Goal: Find specific page/section: Locate item on page

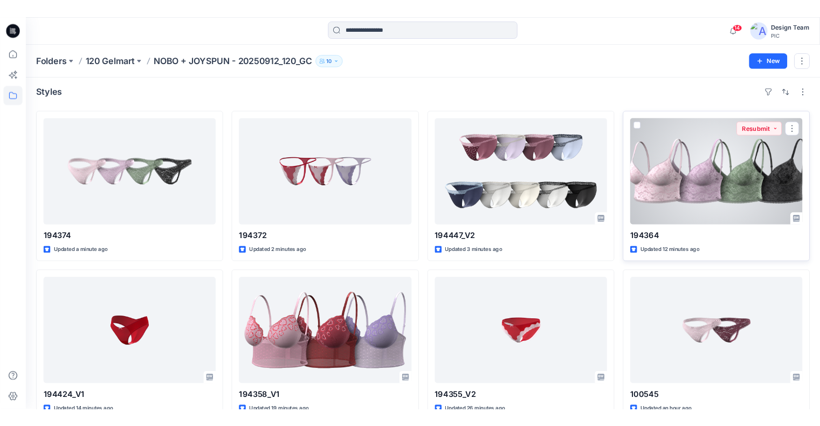
scroll to position [54, 0]
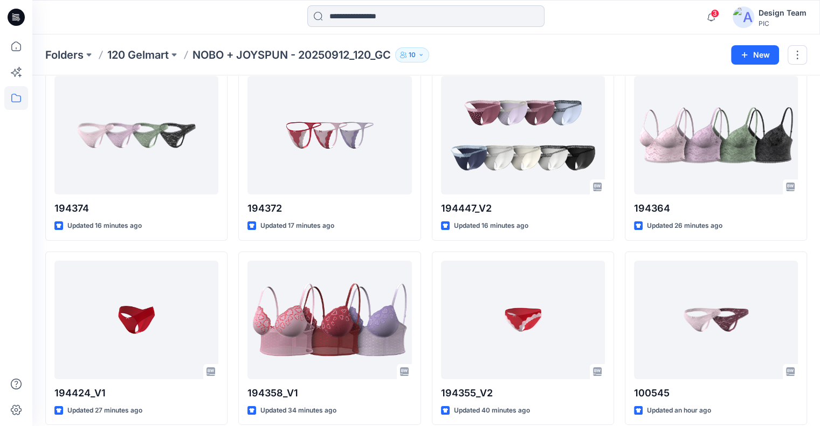
click at [339, 16] on input at bounding box center [425, 16] width 237 height 22
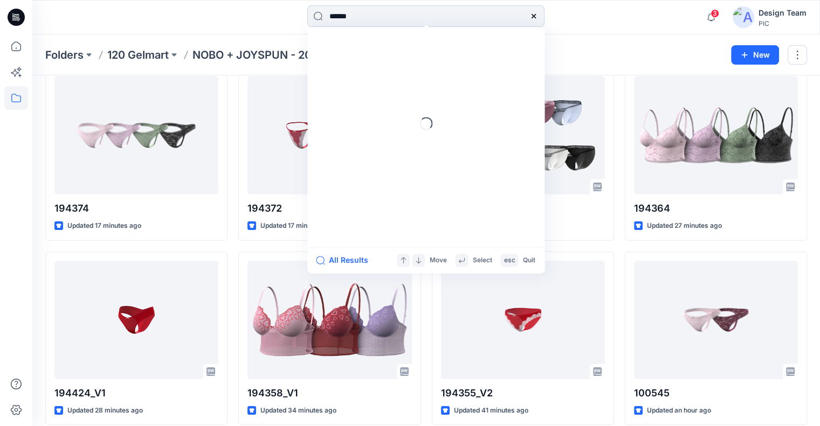
type input "******"
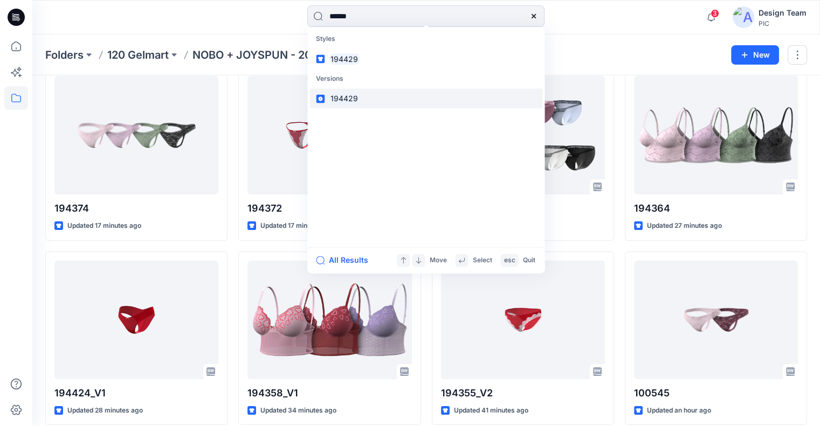
click at [353, 97] on mark "194429" at bounding box center [344, 99] width 31 height 12
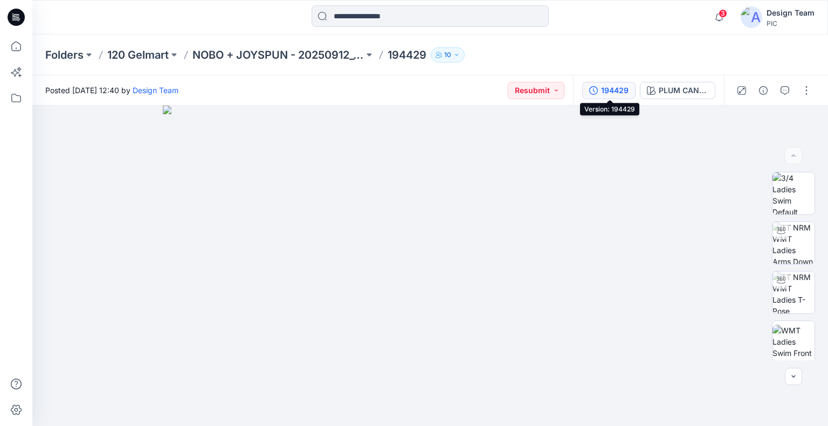
click at [611, 90] on div "194429" at bounding box center [614, 91] width 27 height 12
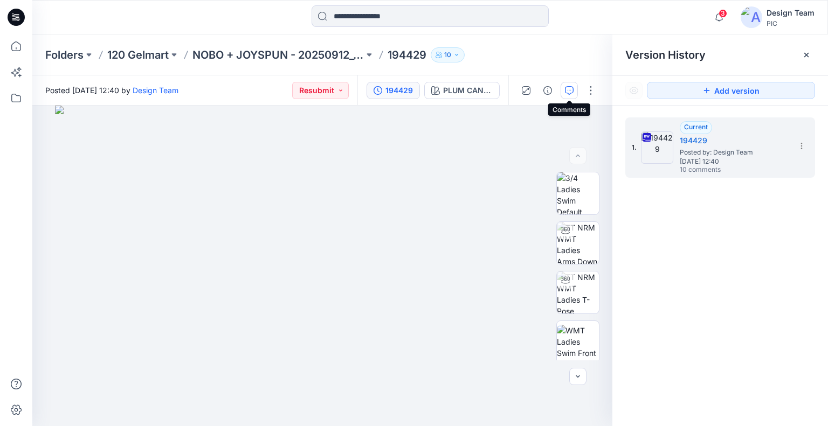
click at [569, 91] on icon "button" at bounding box center [569, 90] width 9 height 9
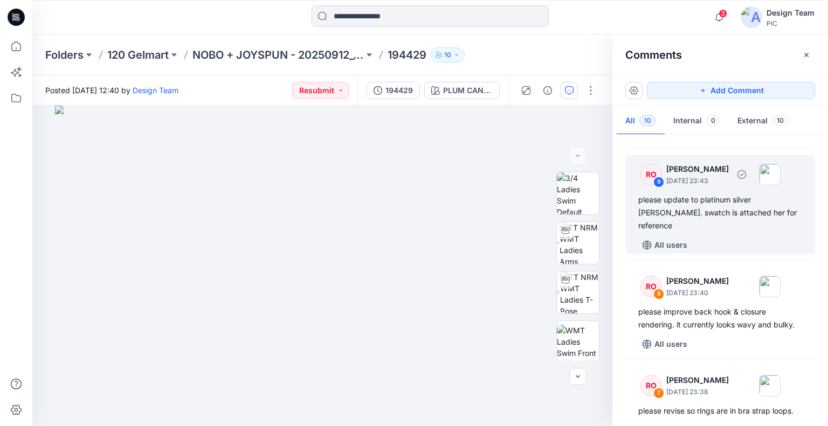
scroll to position [102, 0]
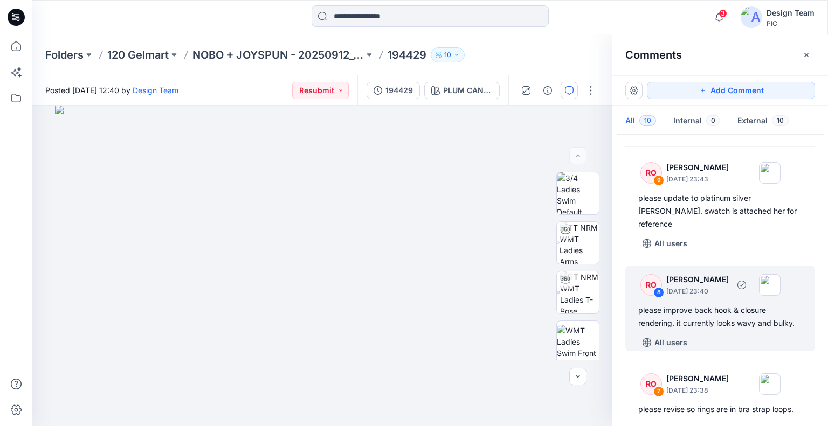
click at [780, 274] on img at bounding box center [770, 285] width 22 height 22
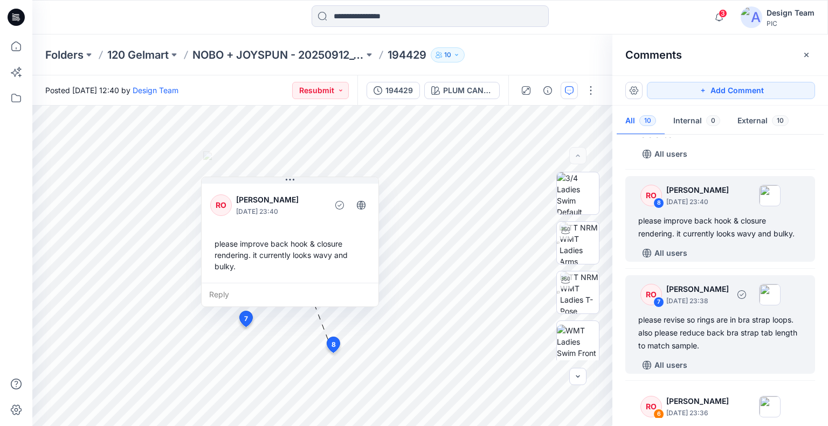
scroll to position [0, 0]
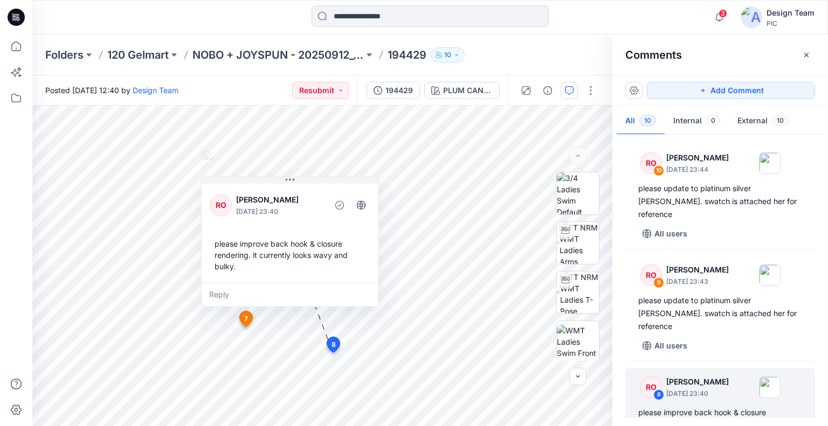
click at [617, 12] on div at bounding box center [430, 17] width 398 height 24
click at [802, 57] on icon "button" at bounding box center [806, 55] width 9 height 9
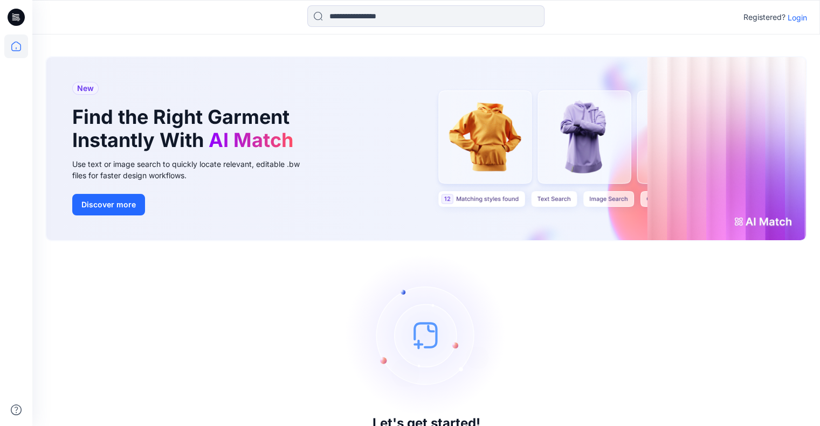
click at [795, 15] on p "Login" at bounding box center [796, 17] width 19 height 11
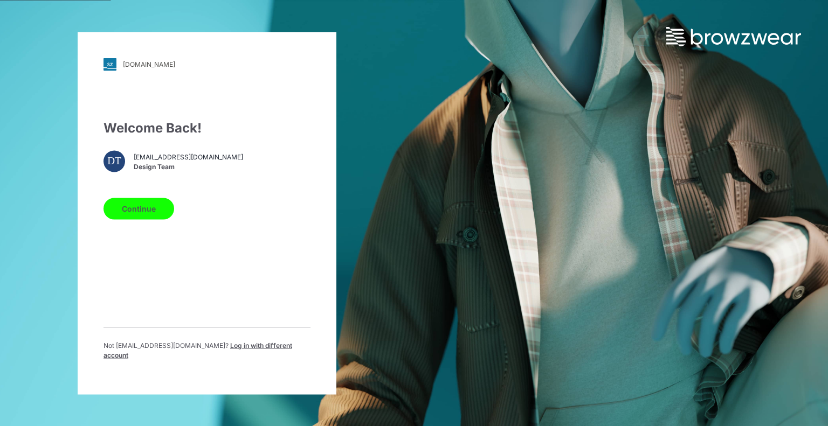
click at [151, 226] on div "Welcome Back! DT design@parallel-innovation.com Design Team Continue Not design…" at bounding box center [206, 243] width 207 height 251
click at [154, 214] on button "Continue" at bounding box center [138, 209] width 71 height 22
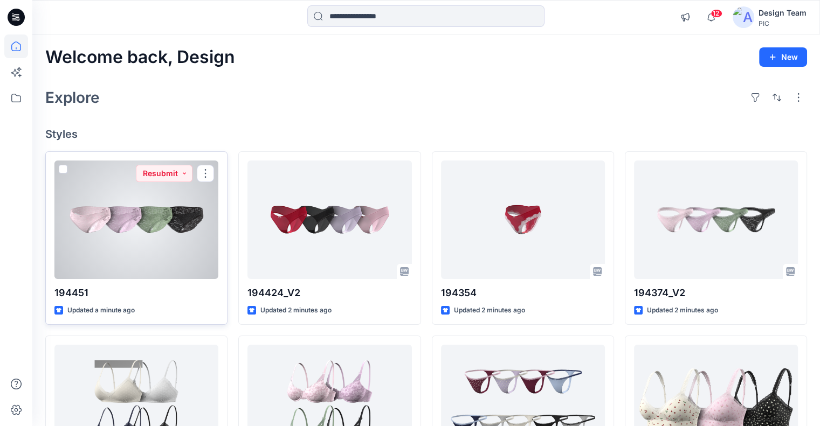
click at [174, 255] on div at bounding box center [136, 220] width 164 height 119
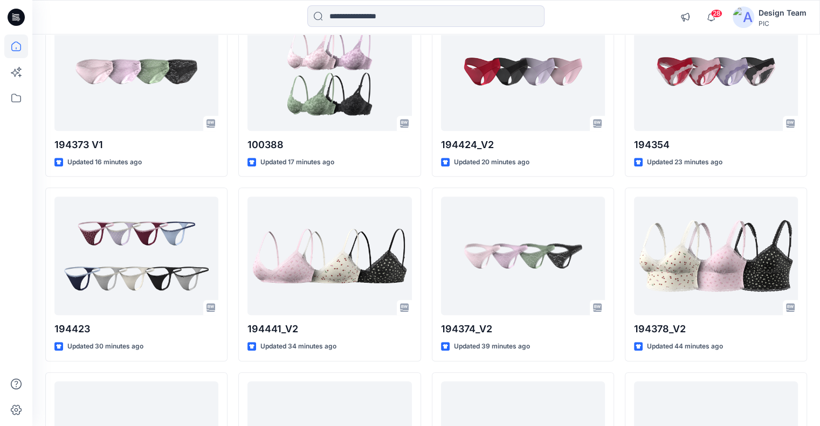
scroll to position [620, 0]
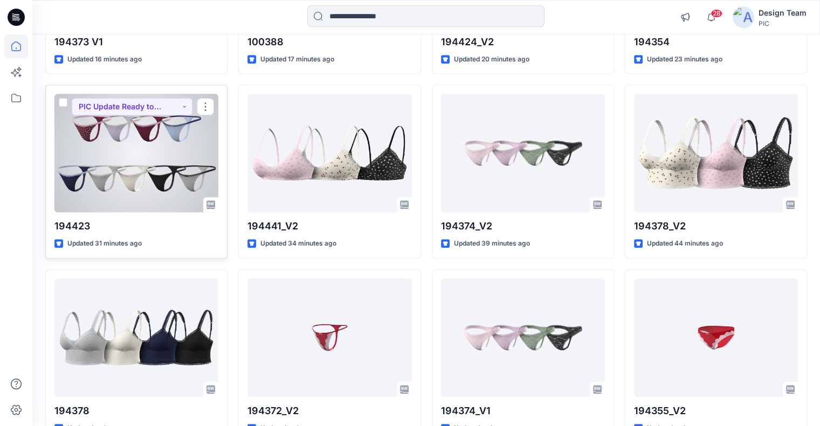
click at [140, 137] on div at bounding box center [136, 153] width 164 height 119
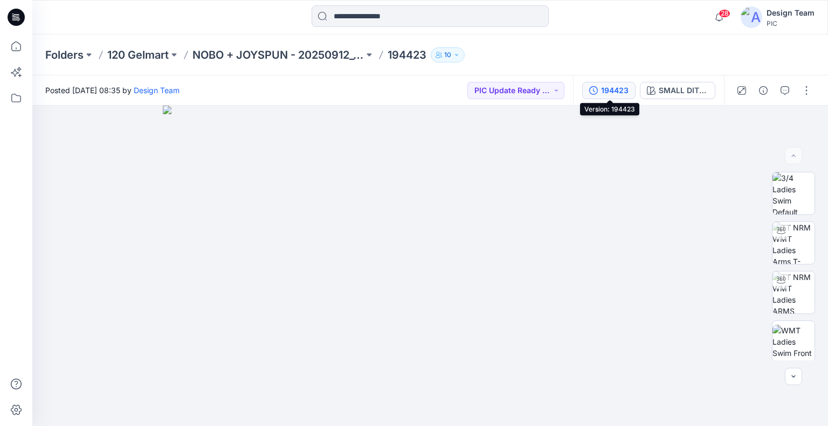
click at [621, 87] on div "194423" at bounding box center [614, 91] width 27 height 12
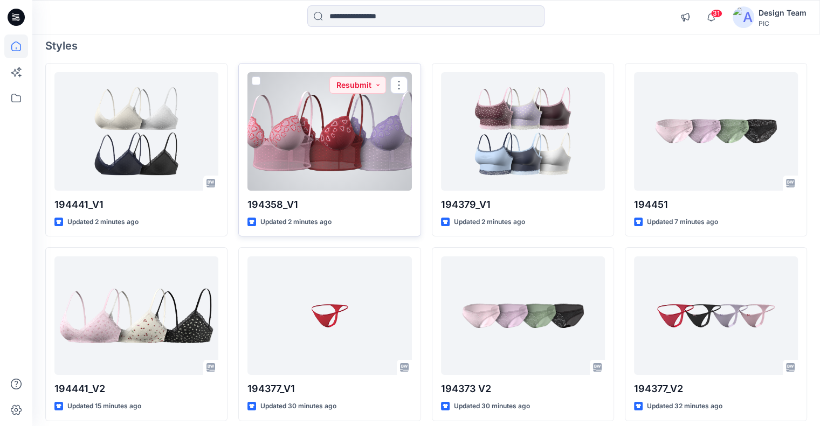
scroll to position [89, 0]
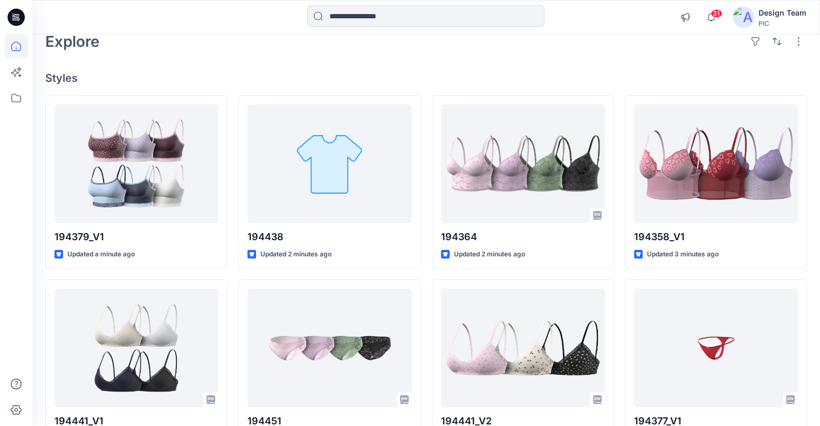
scroll to position [56, 0]
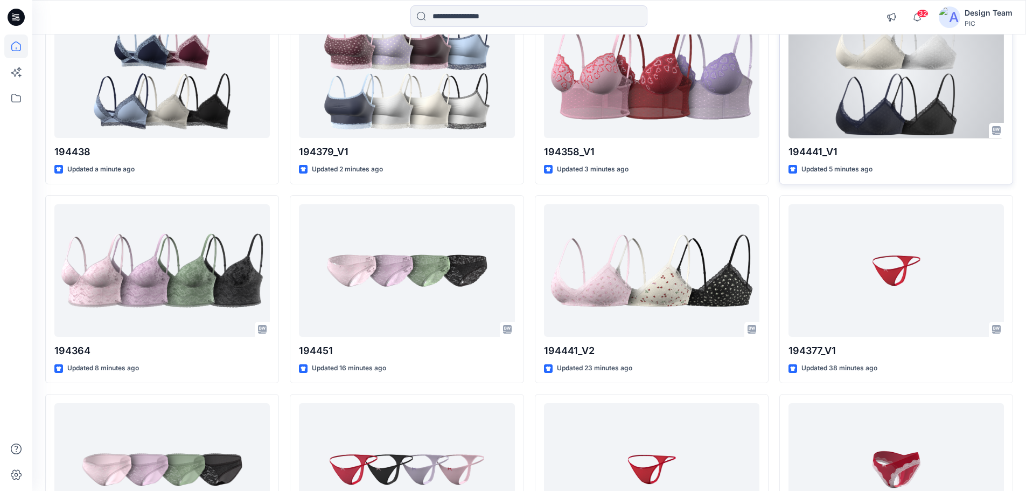
scroll to position [162, 0]
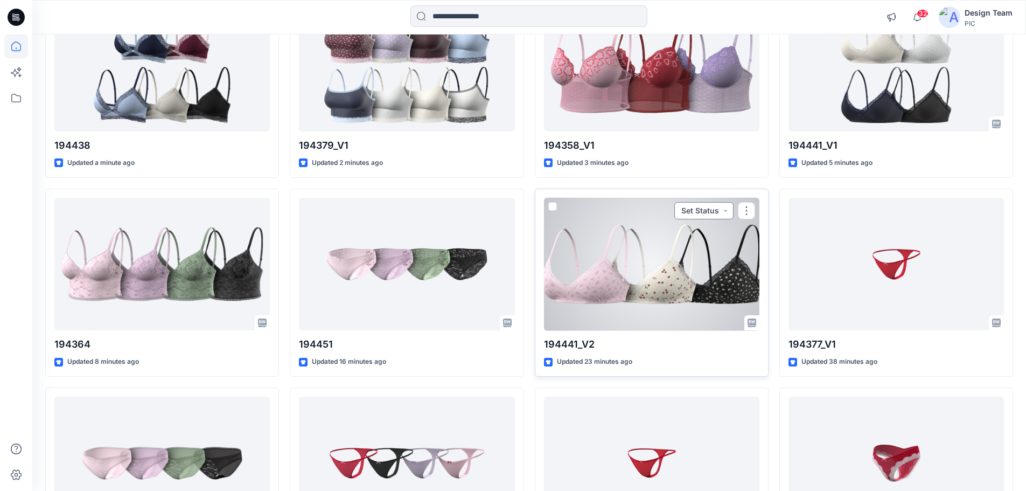
click at [709, 212] on button "Set Status" at bounding box center [704, 210] width 59 height 17
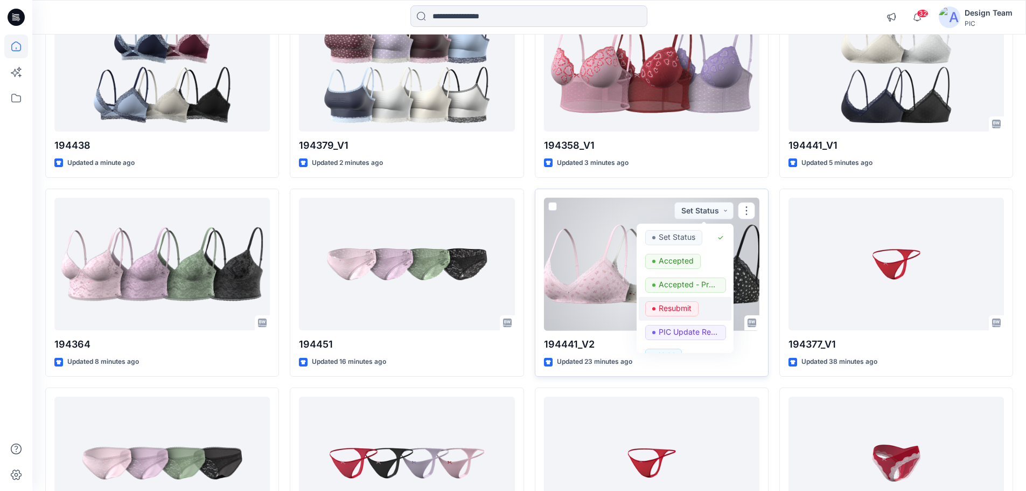
click at [683, 306] on p "Resubmit" at bounding box center [675, 308] width 33 height 14
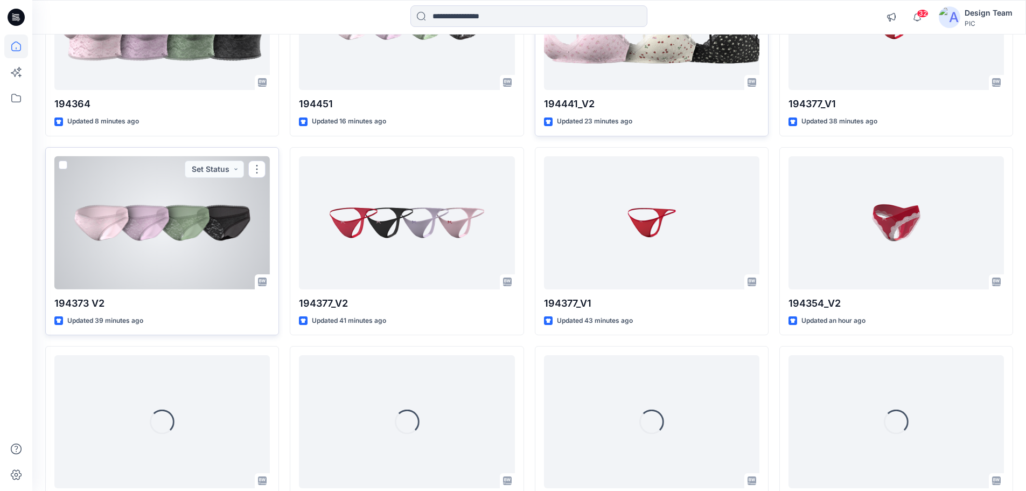
scroll to position [406, 0]
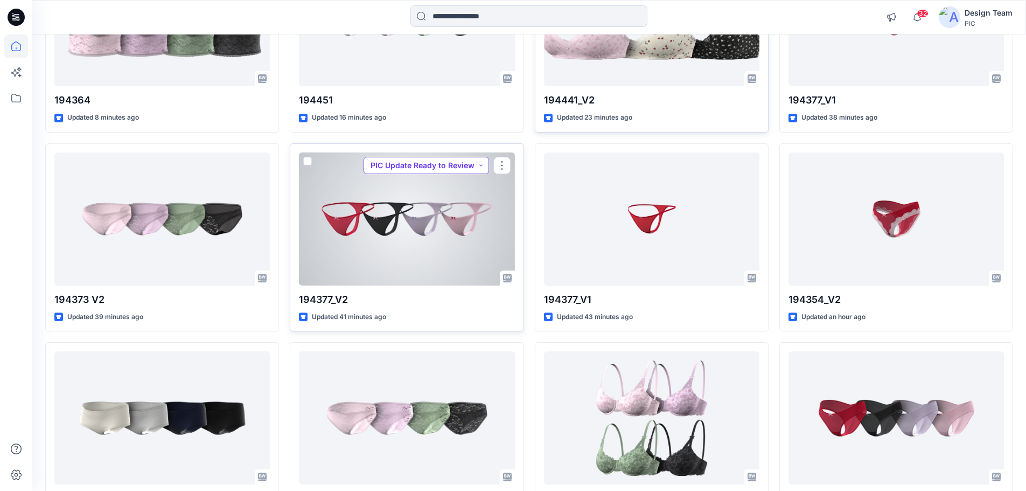
click at [436, 168] on button "PIC Update Ready to Review" at bounding box center [427, 165] width 126 height 17
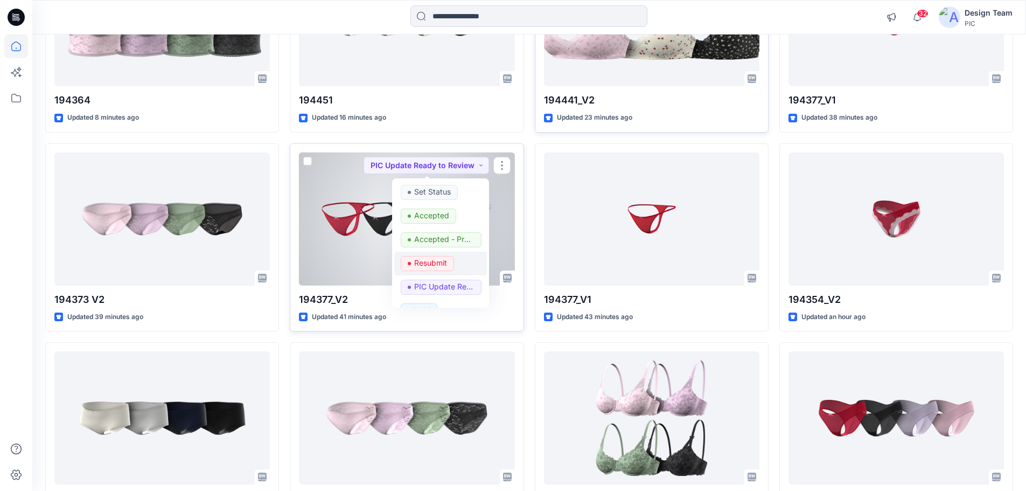
click at [418, 257] on p "Resubmit" at bounding box center [430, 263] width 33 height 14
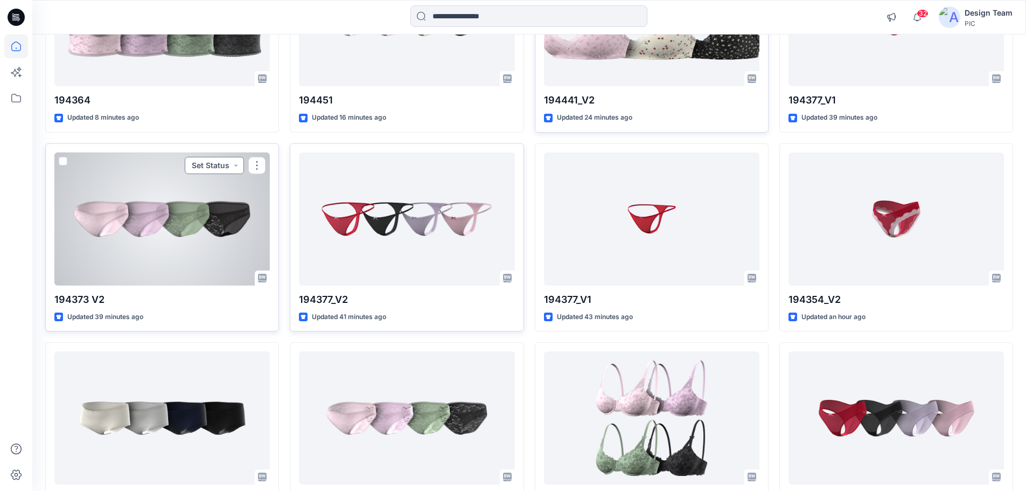
click at [193, 164] on button "Set Status" at bounding box center [214, 165] width 59 height 17
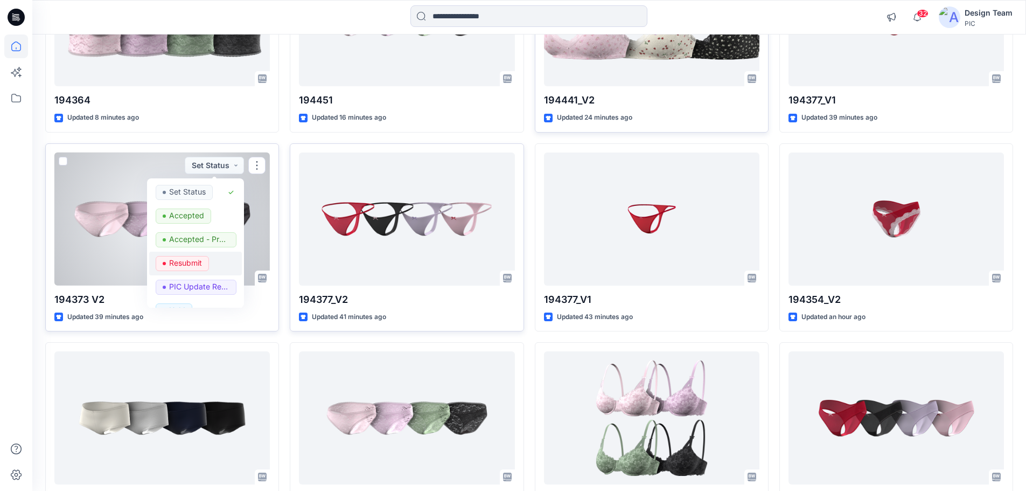
click at [189, 256] on p "Resubmit" at bounding box center [185, 263] width 33 height 14
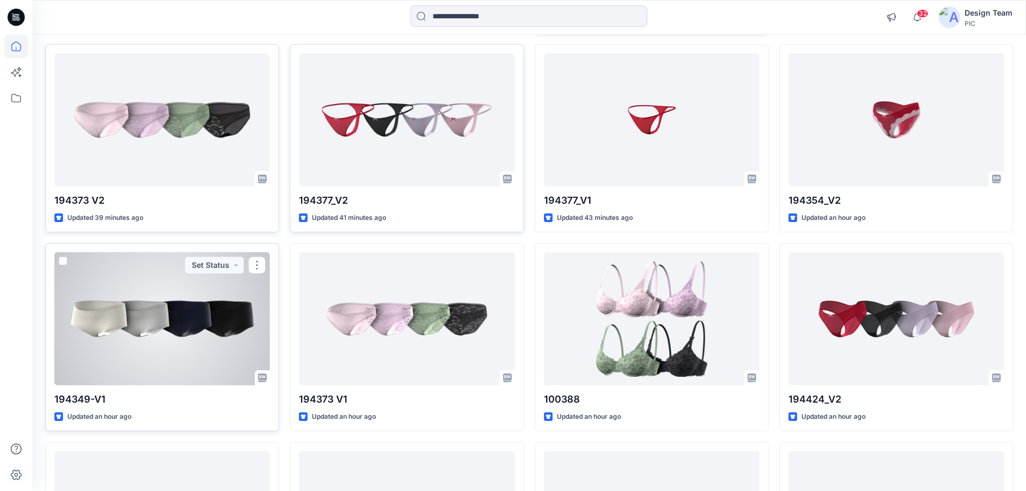
scroll to position [514, 0]
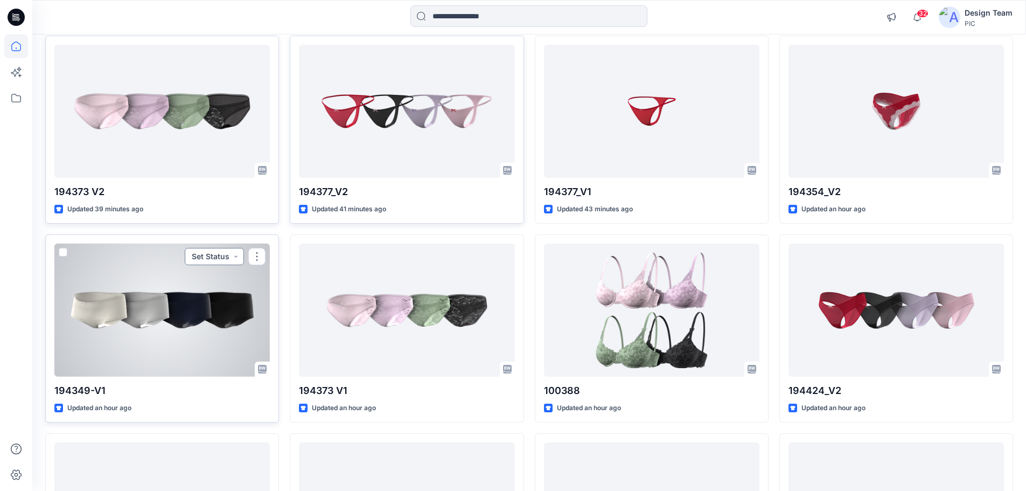
click at [216, 254] on button "Set Status" at bounding box center [214, 256] width 59 height 17
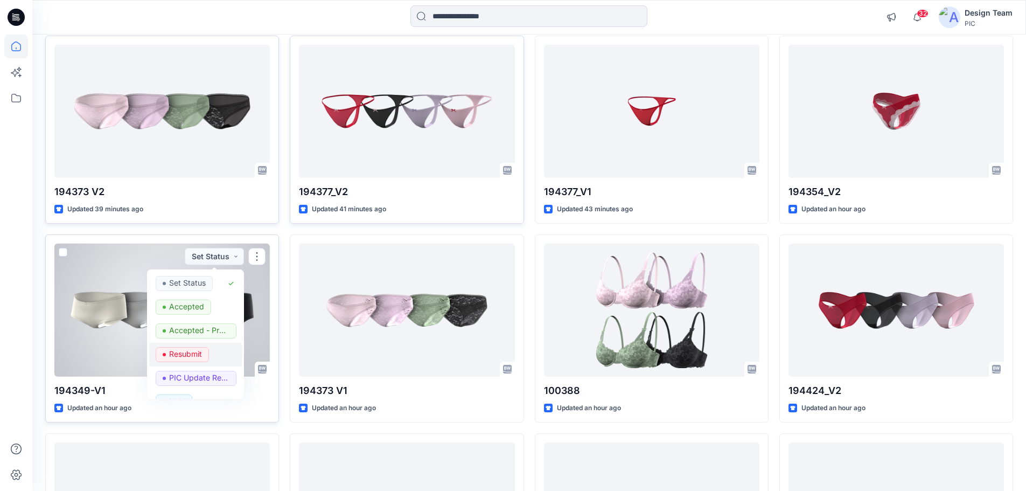
click at [193, 347] on p "Resubmit" at bounding box center [185, 354] width 33 height 14
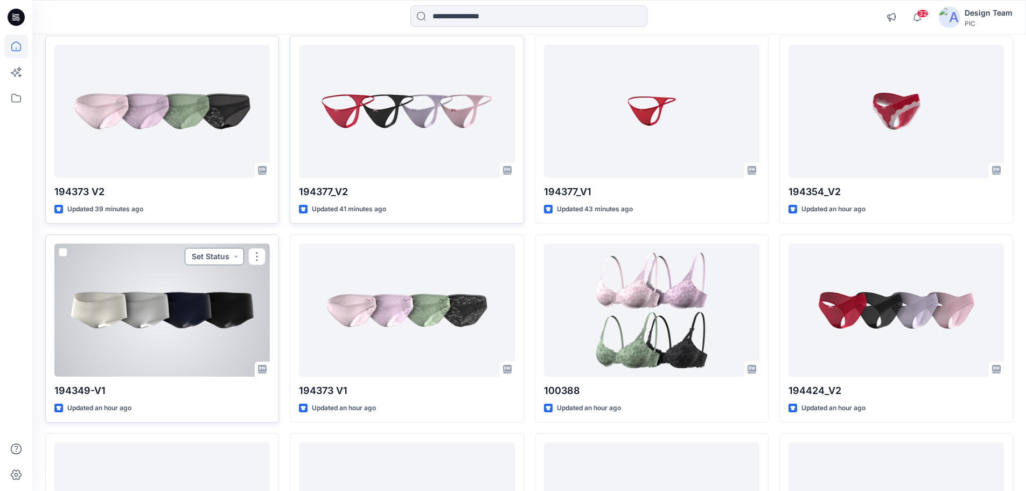
click at [205, 252] on button "Set Status" at bounding box center [214, 256] width 59 height 17
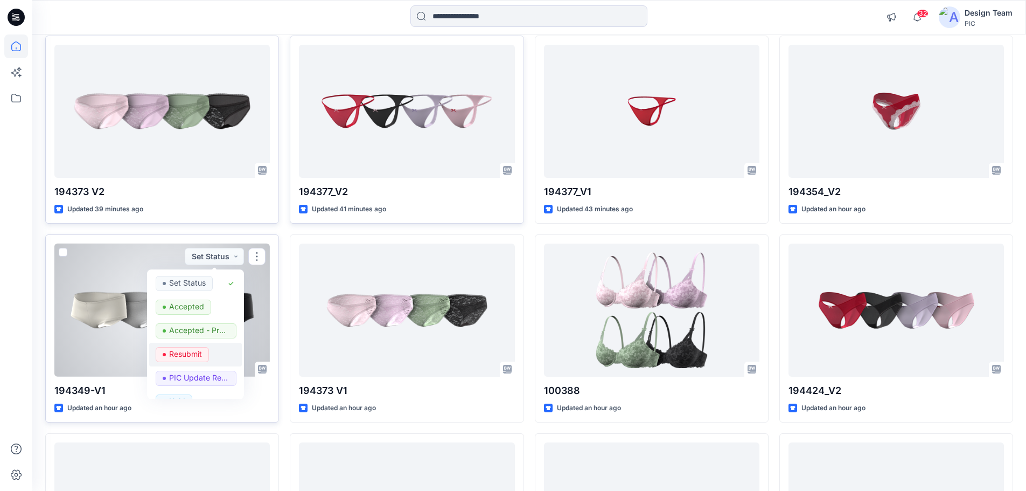
click at [181, 356] on p "Resubmit" at bounding box center [185, 354] width 33 height 14
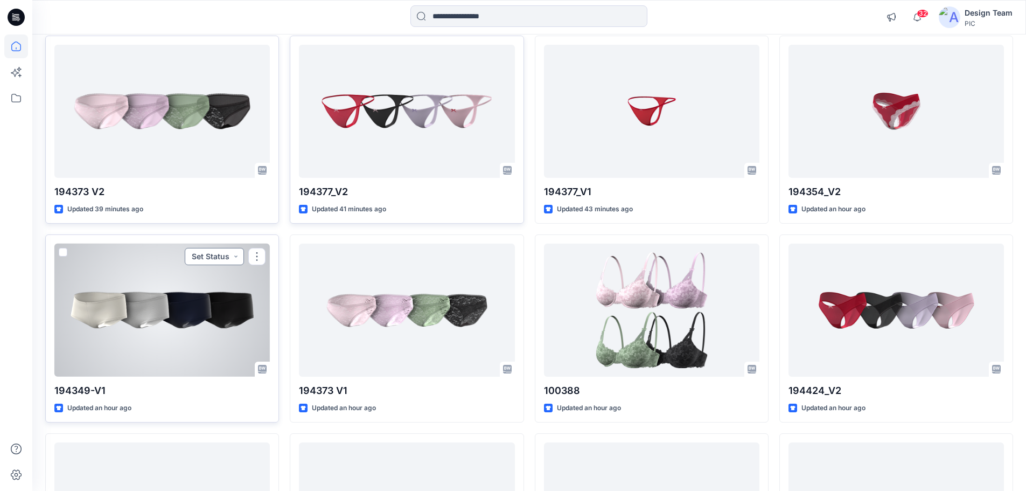
click at [225, 256] on button "Set Status" at bounding box center [214, 256] width 59 height 17
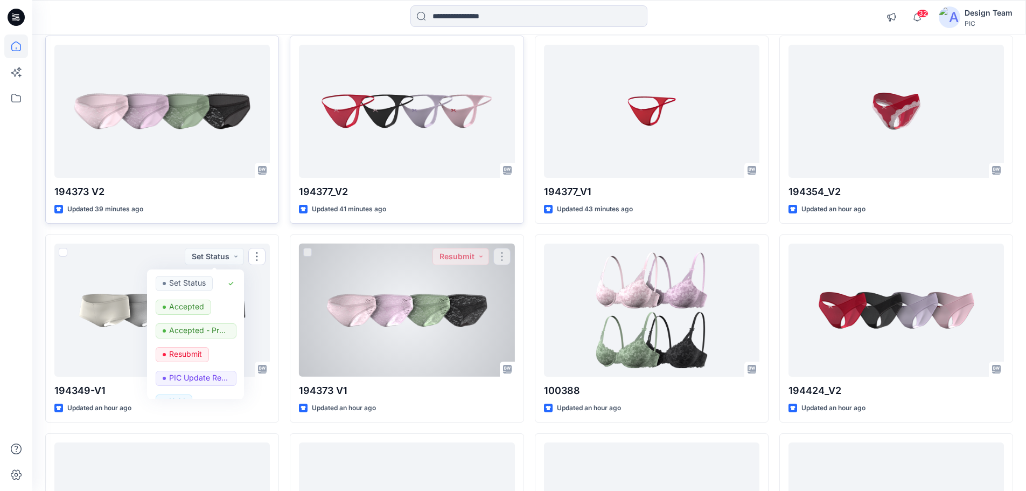
click at [312, 331] on div at bounding box center [407, 310] width 216 height 133
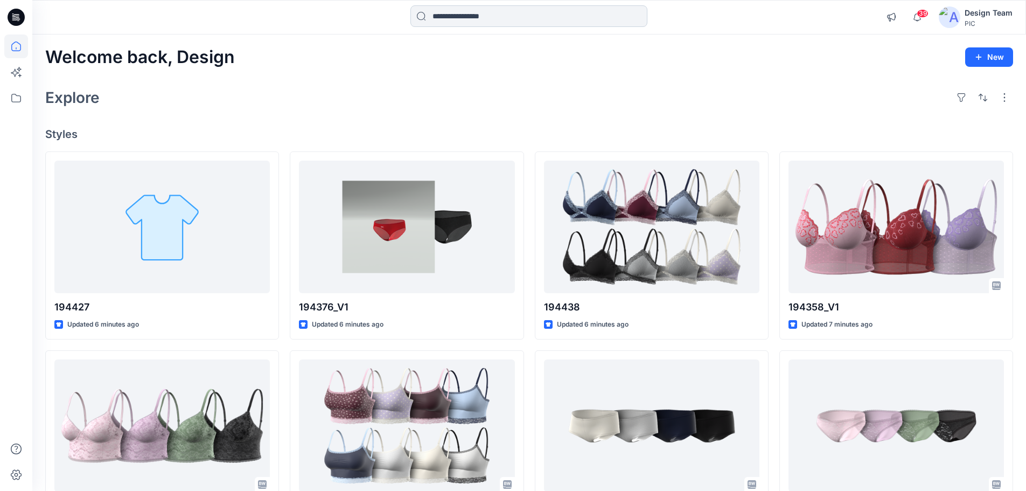
click at [448, 17] on input at bounding box center [529, 16] width 237 height 22
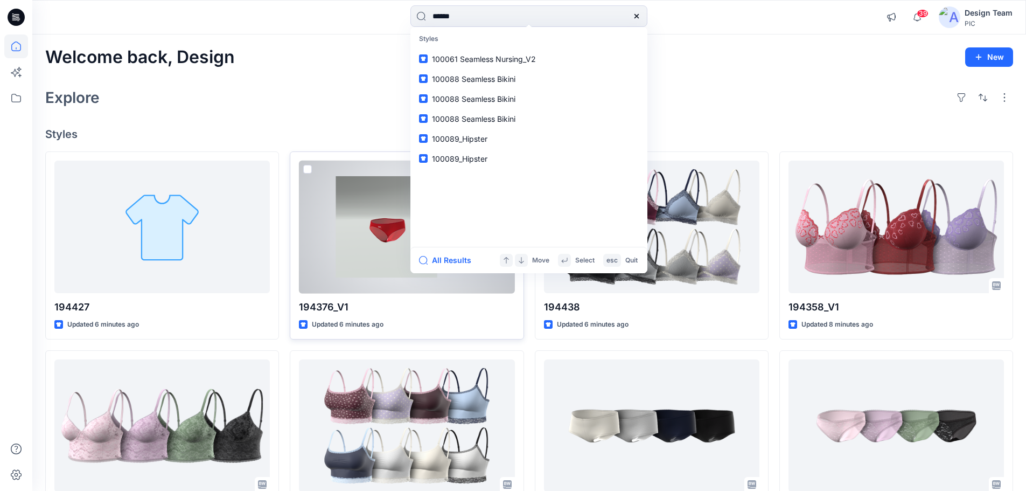
type input "******"
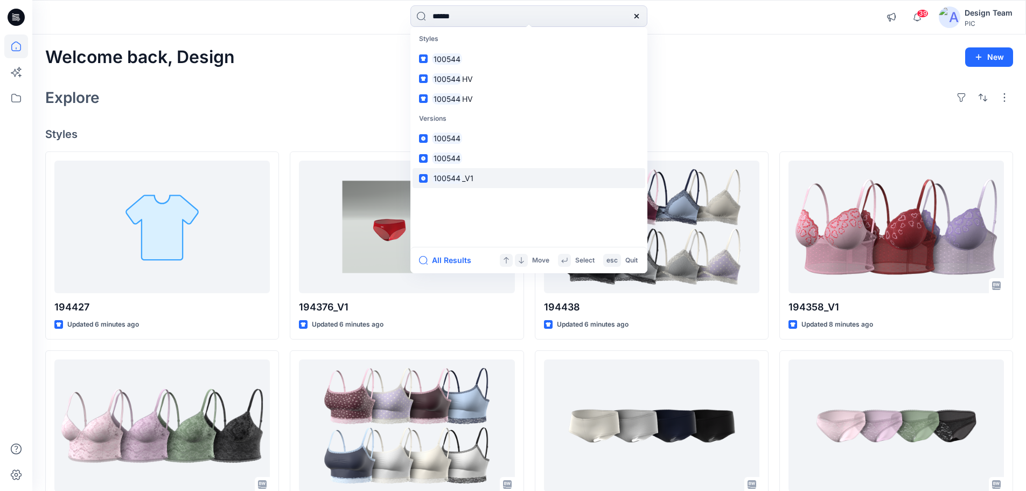
click at [446, 176] on mark "100544" at bounding box center [447, 178] width 30 height 12
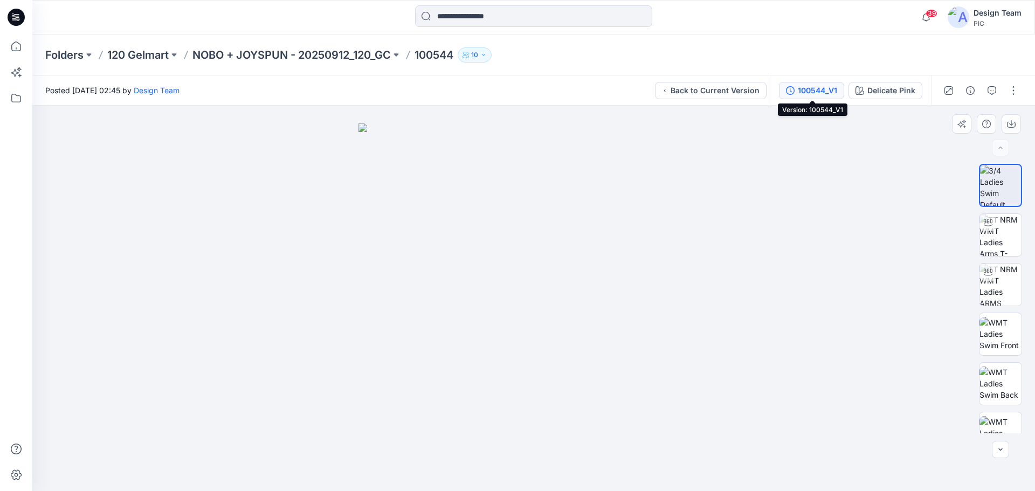
click at [801, 89] on div "100544_V1" at bounding box center [816, 91] width 39 height 12
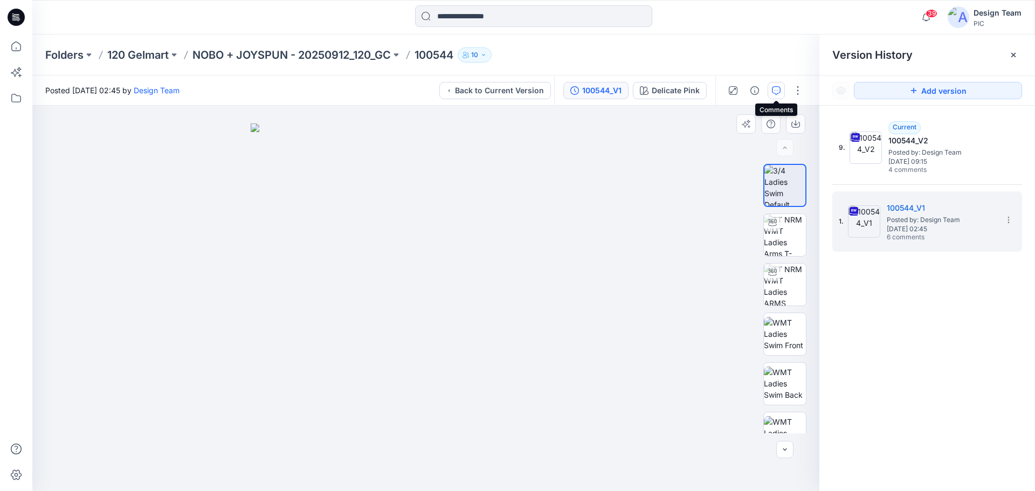
click at [773, 93] on icon "button" at bounding box center [776, 90] width 9 height 9
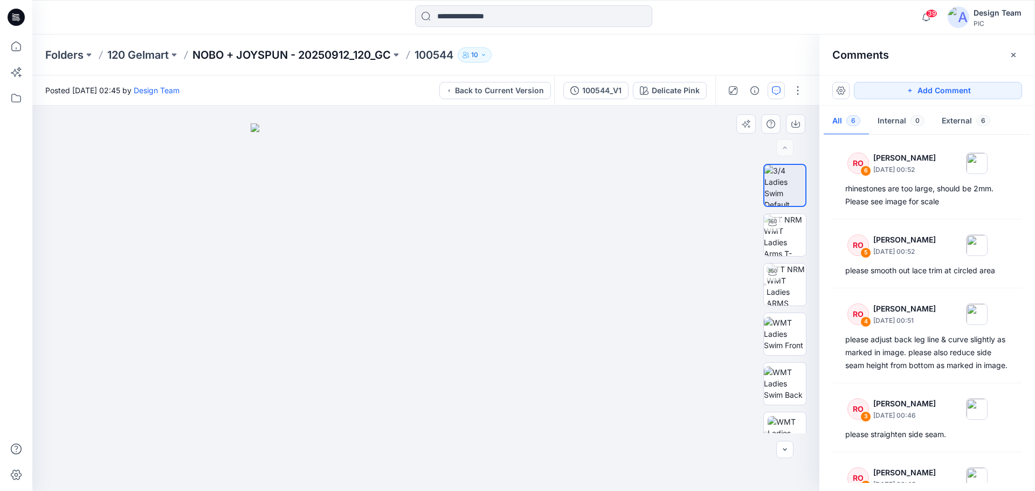
click at [252, 58] on p "NOBO + JOYSPUN - 20250912_120_GC" at bounding box center [291, 54] width 198 height 15
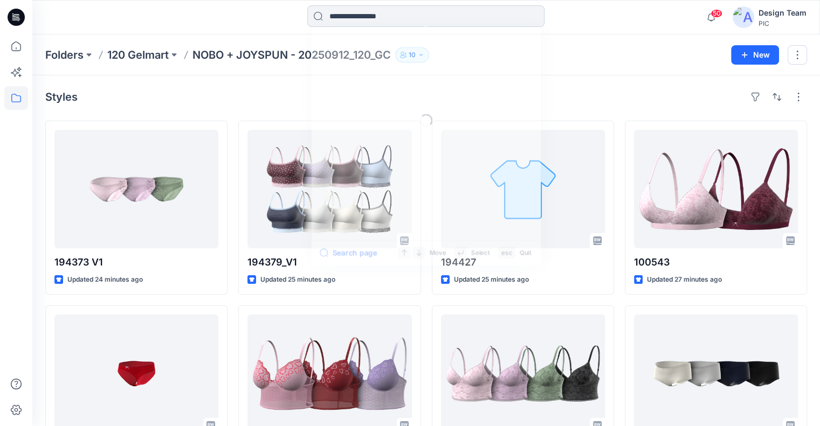
click at [384, 21] on input at bounding box center [425, 16] width 237 height 22
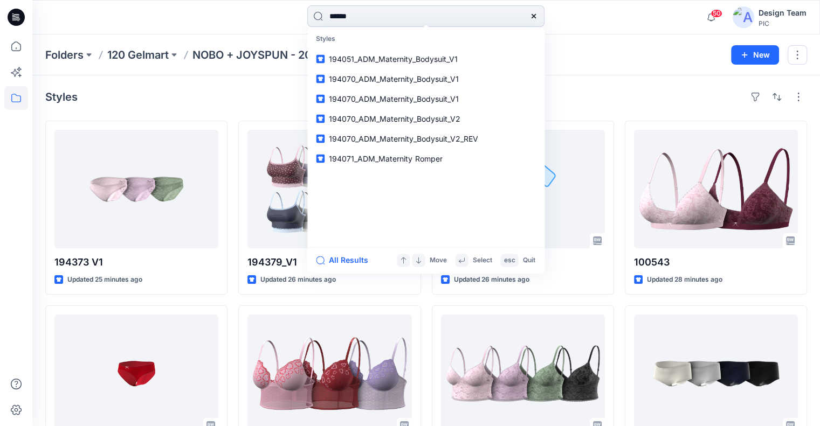
type input "******"
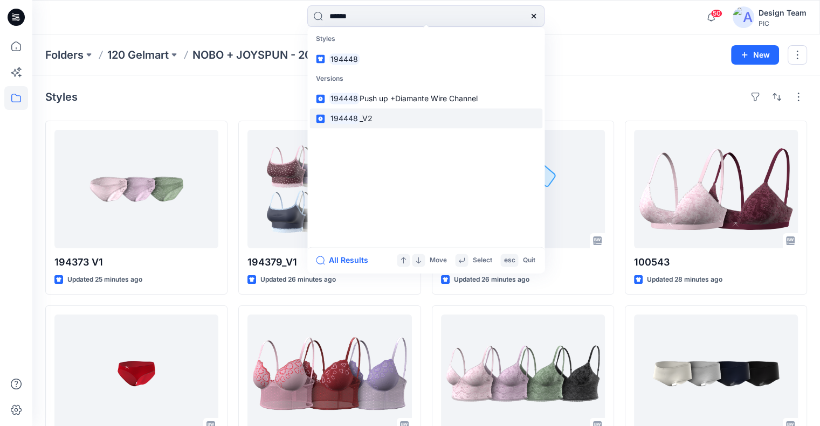
click at [379, 117] on link "194448 _V2" at bounding box center [425, 119] width 233 height 20
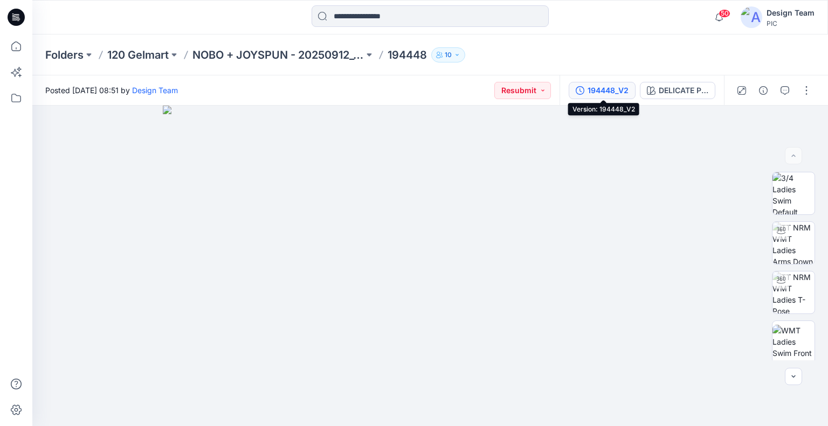
click at [575, 87] on button "194448_V2" at bounding box center [601, 90] width 67 height 17
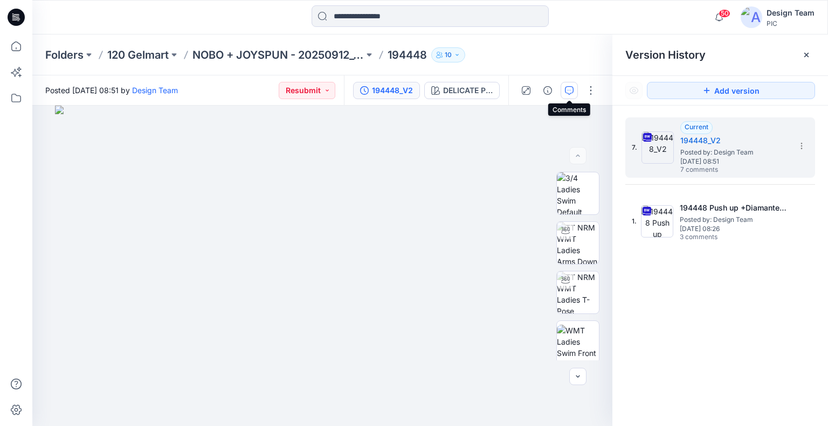
click at [569, 90] on icon "button" at bounding box center [569, 89] width 4 height 1
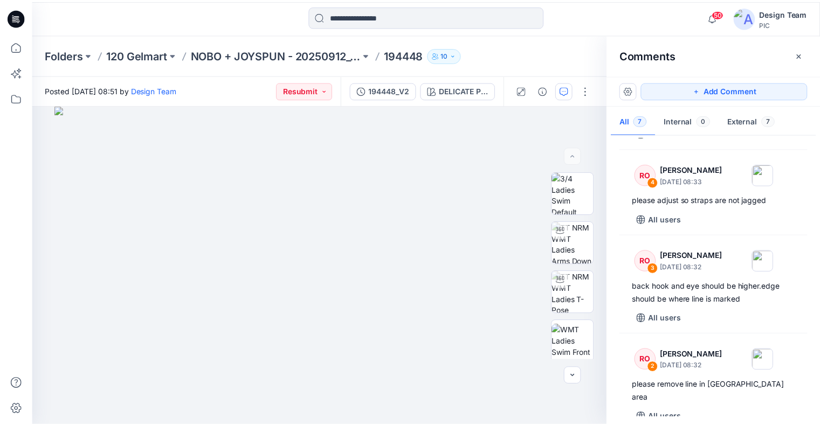
scroll to position [260, 0]
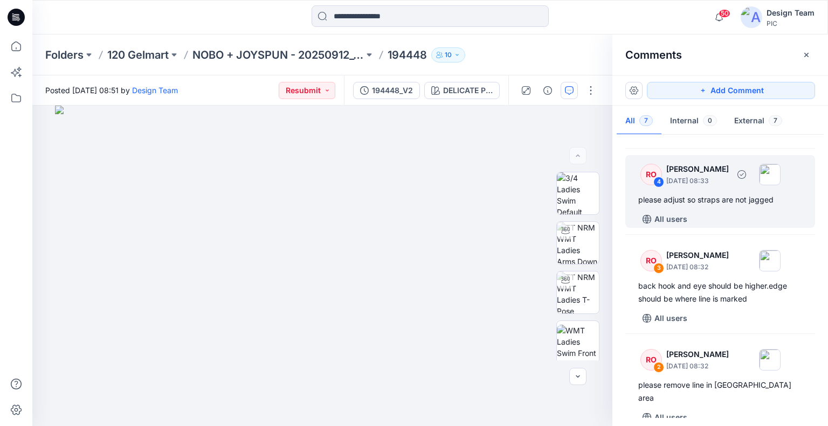
click at [780, 178] on img at bounding box center [770, 175] width 22 height 22
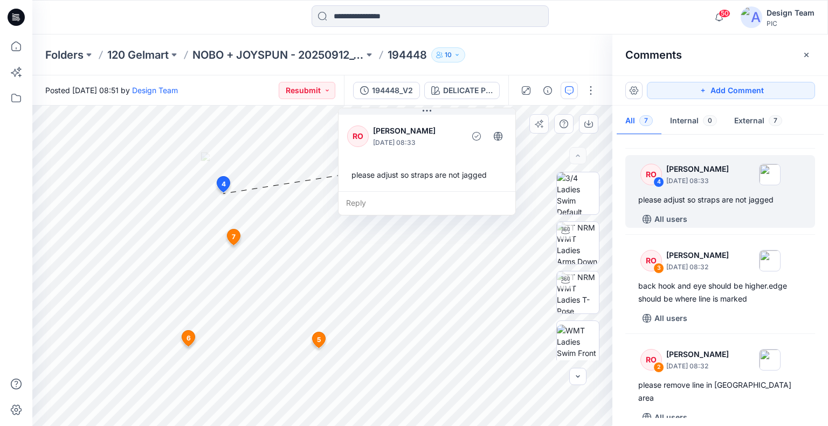
drag, startPoint x: 330, startPoint y: 247, endPoint x: 461, endPoint y: 133, distance: 174.2
click at [461, 133] on div "RO Raquel Ortiz October 10, 2025 08:33 please adjust so straps are not jagged" at bounding box center [426, 152] width 177 height 79
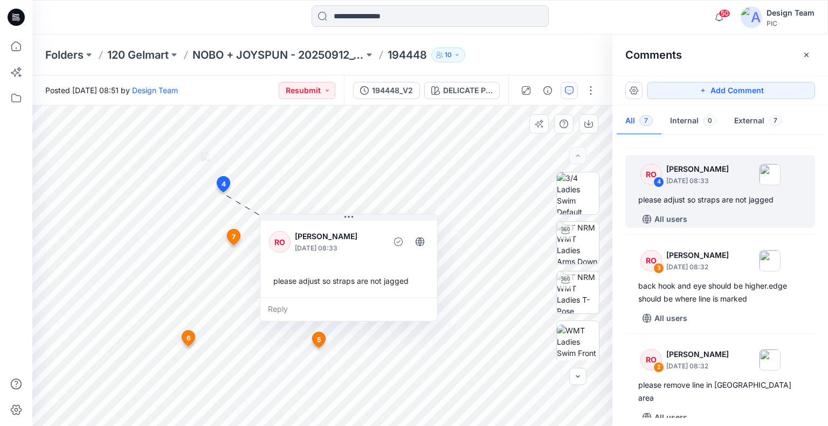
drag, startPoint x: 463, startPoint y: 178, endPoint x: 385, endPoint y: 285, distance: 131.8
click at [385, 285] on div "please adjust so straps are not jagged" at bounding box center [348, 281] width 159 height 20
click at [299, 55] on p "NOBO + JOYSPUN - 20250912_120_GC" at bounding box center [277, 54] width 171 height 15
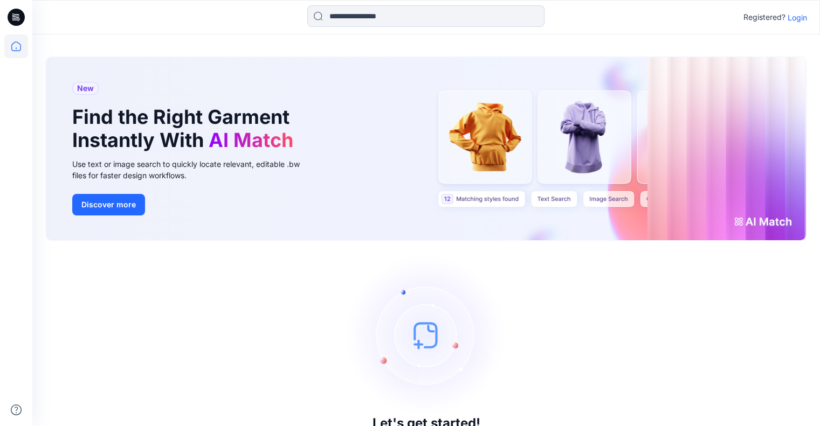
click at [793, 21] on p "Login" at bounding box center [796, 17] width 19 height 11
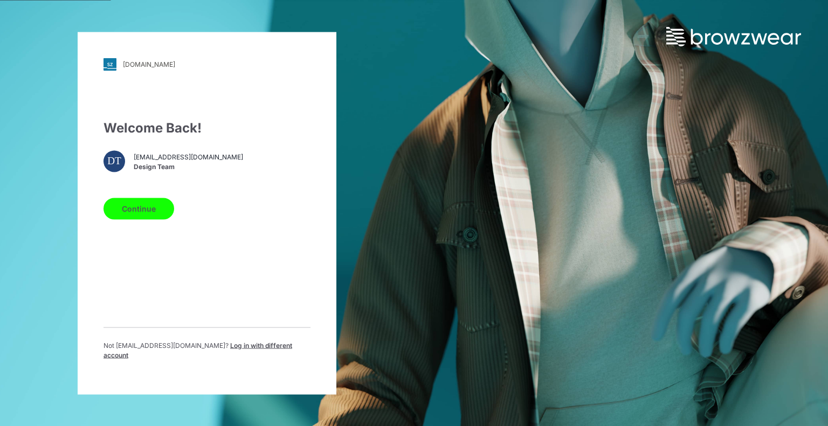
click at [158, 214] on button "Continue" at bounding box center [138, 209] width 71 height 22
